Goal: Find specific page/section: Find specific page/section

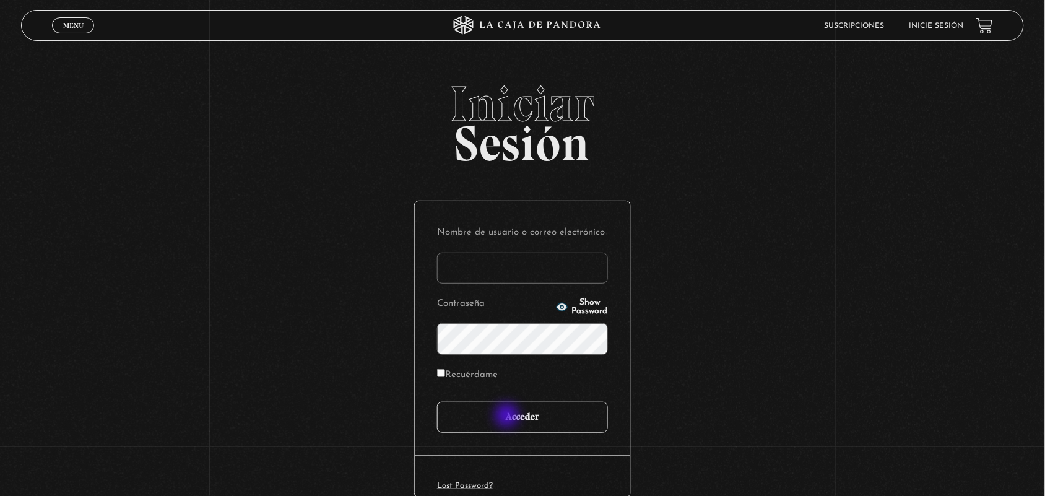
type input "ANGE-LU"
click at [509, 418] on input "Acceder" at bounding box center [522, 417] width 171 height 31
